Goal: Check status: Check status

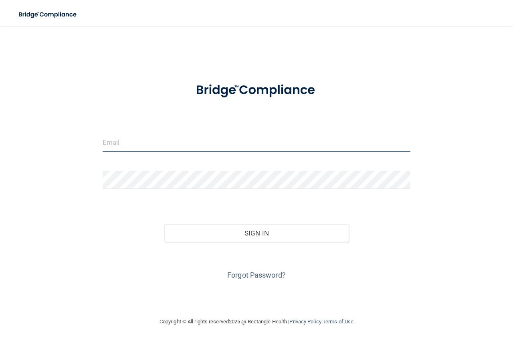
click at [229, 146] on input "email" at bounding box center [257, 143] width 308 height 18
type input "[PERSON_NAME][EMAIL_ADDRESS][DOMAIN_NAME]"
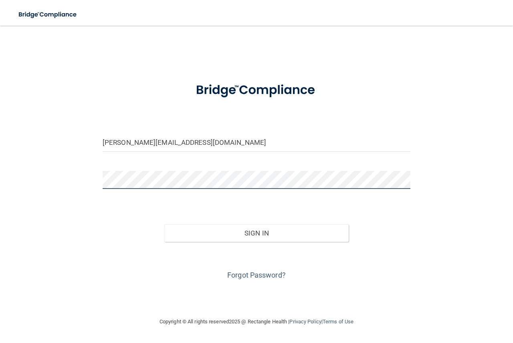
click at [164, 224] on button "Sign In" at bounding box center [256, 233] width 185 height 18
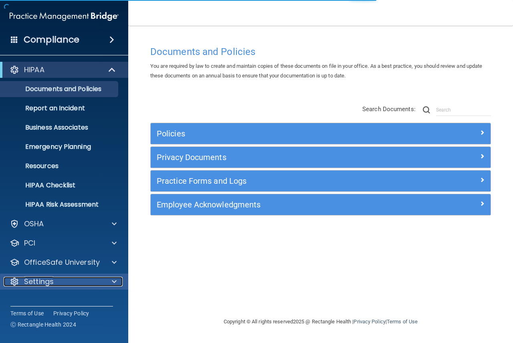
click at [112, 282] on span at bounding box center [114, 282] width 5 height 10
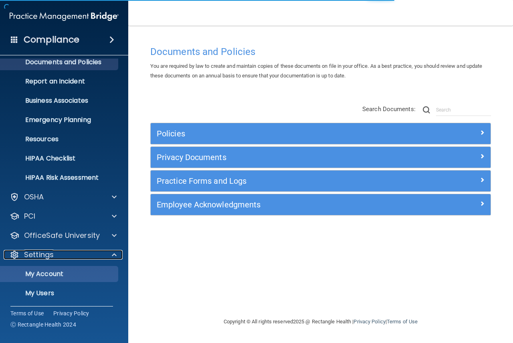
scroll to position [67, 0]
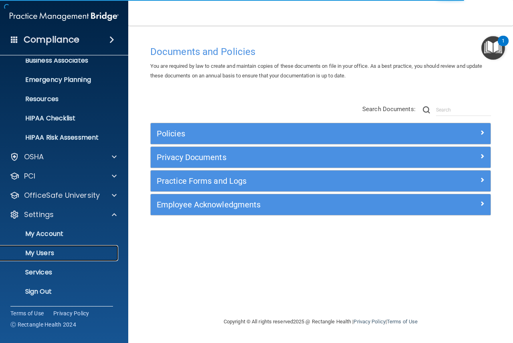
click at [90, 257] on link "My Users" at bounding box center [55, 253] width 126 height 16
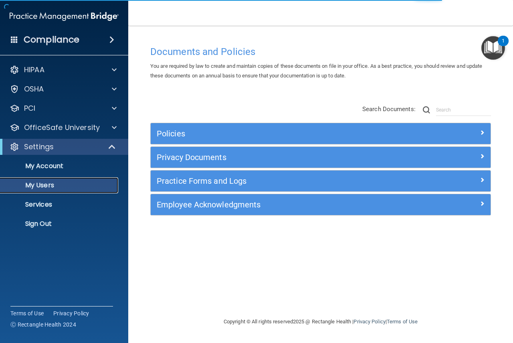
select select "20"
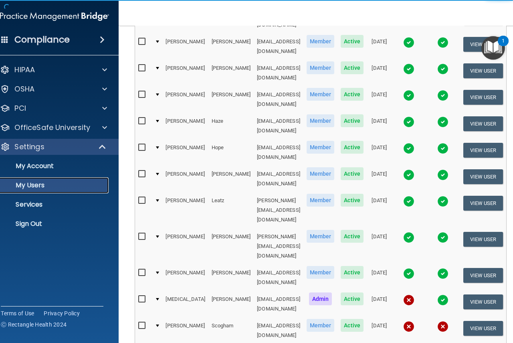
scroll to position [200, 0]
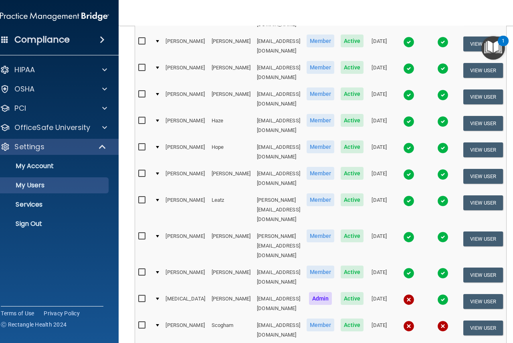
click at [449, 294] on img at bounding box center [442, 299] width 11 height 11
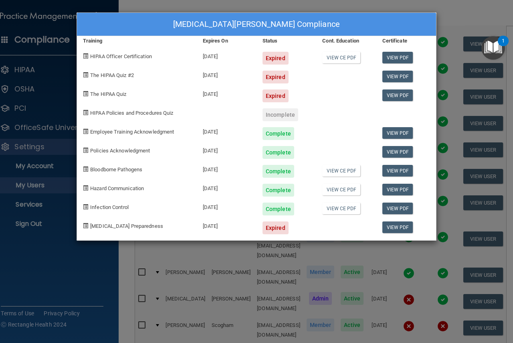
click at [454, 39] on div "[MEDICAL_DATA][PERSON_NAME] Compliance Training Expires On Status Cont. Educati…" at bounding box center [256, 171] width 513 height 343
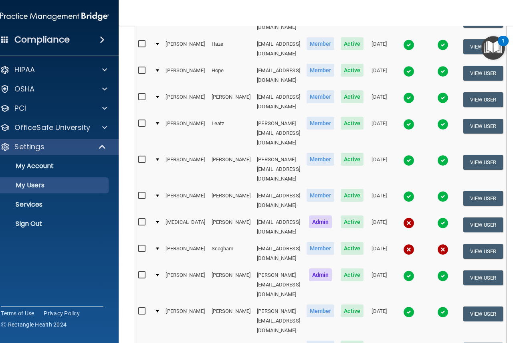
scroll to position [286, 0]
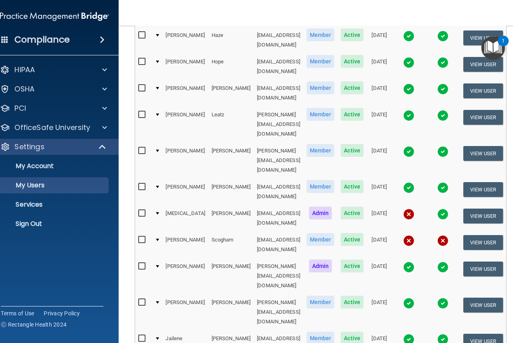
click at [415, 209] on img at bounding box center [408, 214] width 11 height 11
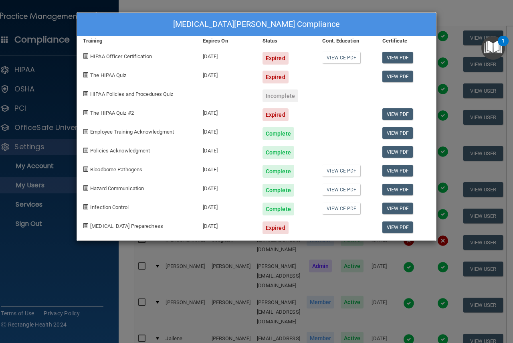
click at [450, 18] on div "[MEDICAL_DATA][PERSON_NAME] Compliance Training Expires On Status Cont. Educati…" at bounding box center [256, 171] width 513 height 343
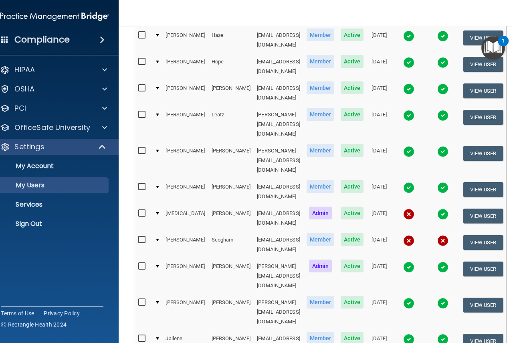
click at [415, 209] on img at bounding box center [408, 214] width 11 height 11
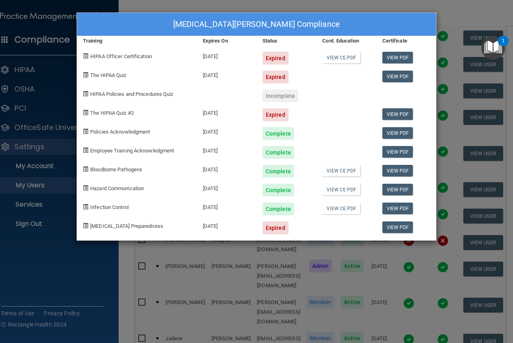
click at [461, 10] on div "[MEDICAL_DATA][PERSON_NAME] Compliance Training Expires On Status Cont. Educati…" at bounding box center [256, 171] width 513 height 343
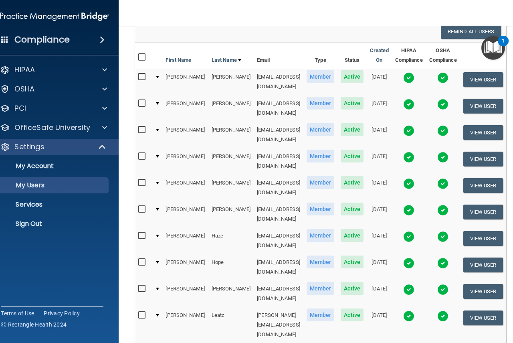
scroll to position [0, 0]
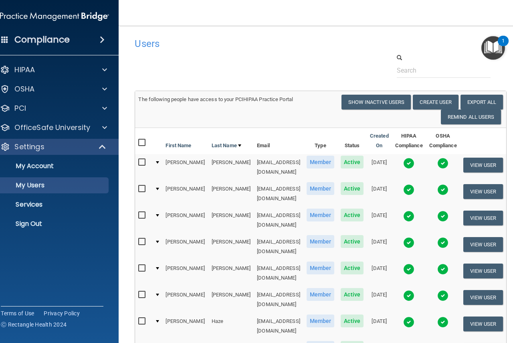
click at [15, 288] on div "Compliance HIPAA Documents and Policies Report an Incident Business Associates …" at bounding box center [54, 171] width 128 height 343
click at [15, 281] on div "Compliance HIPAA Documents and Policies Report an Incident Business Associates …" at bounding box center [54, 171] width 128 height 343
click at [10, 223] on p "Sign Out" at bounding box center [50, 224] width 109 height 8
